Goal: Find specific page/section: Find specific page/section

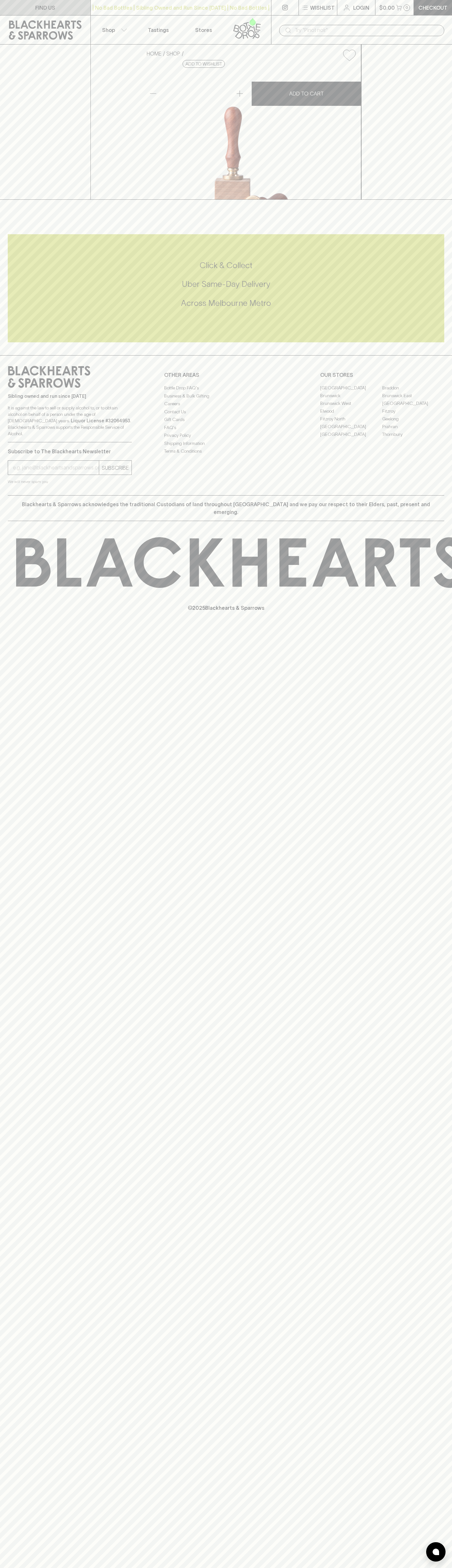
click at [52, 4] on p "FIND US" at bounding box center [45, 7] width 20 height 8
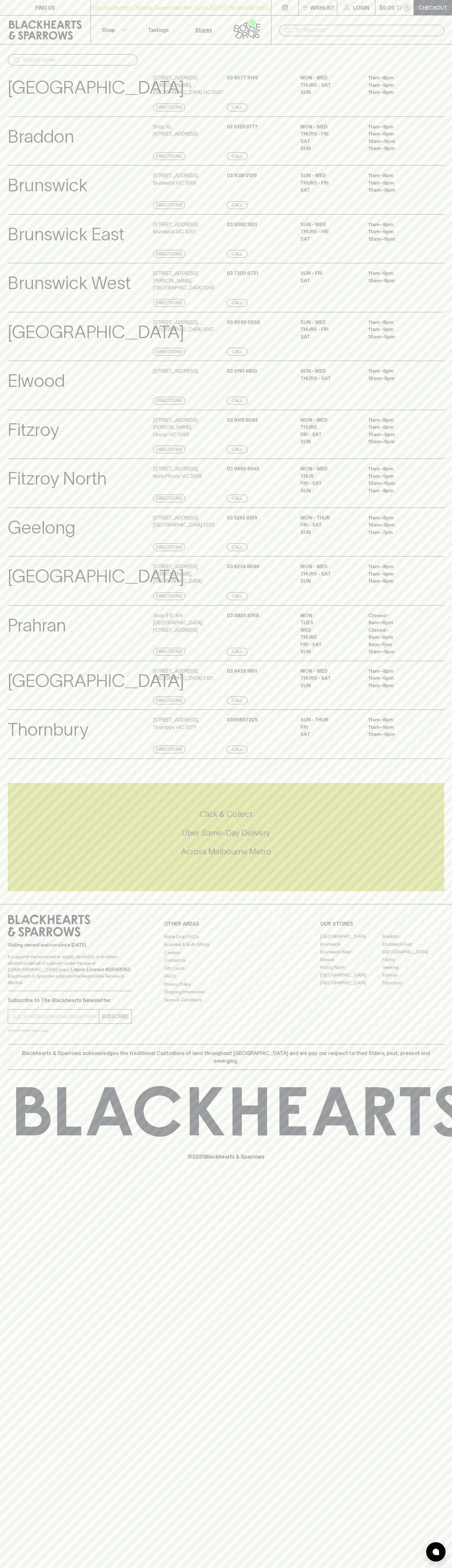
click at [409, 1567] on html "FIND US | No Bad Bottles | Sibling Owned and Run Since [DATE] | No Bad Bottles …" at bounding box center [226, 784] width 452 height 1568
click at [24, 1318] on div "FIND US | No Bad Bottles | Sibling Owned and Run Since [DATE] | No Bad Bottles …" at bounding box center [226, 784] width 452 height 1568
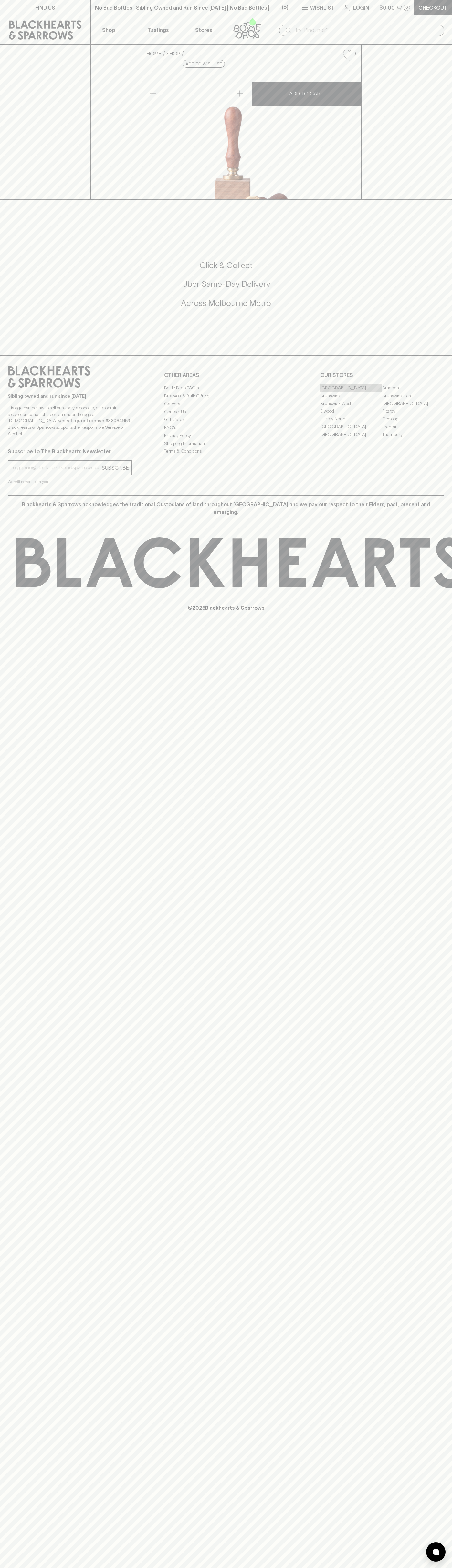
click at [351, 391] on link "[GEOGRAPHIC_DATA]" at bounding box center [351, 388] width 62 height 8
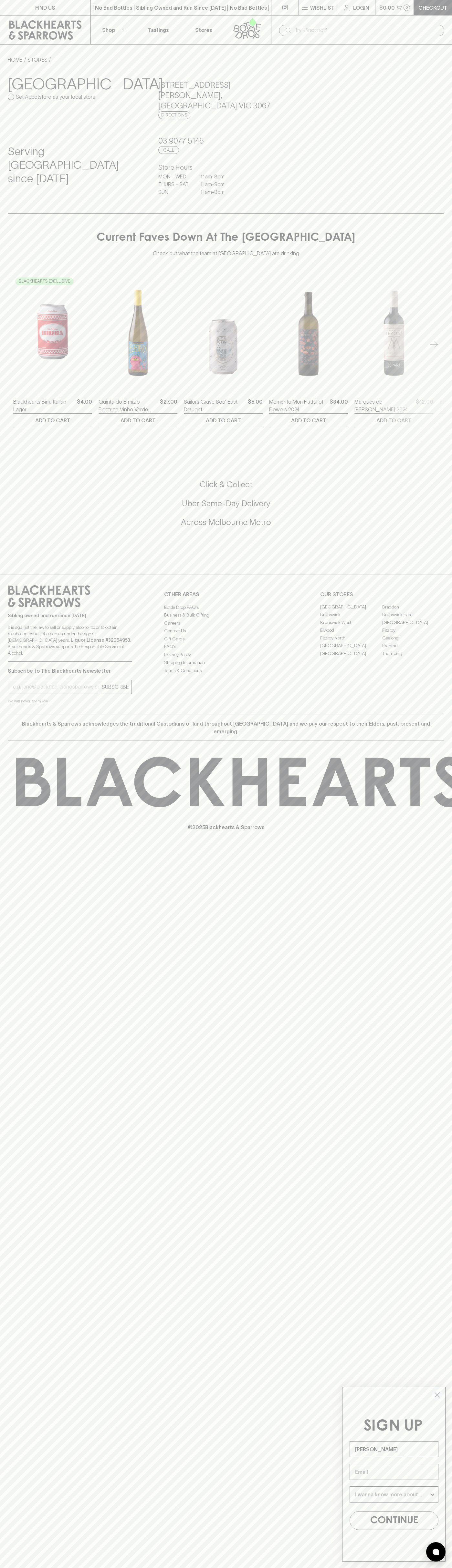
type input "John Smith"
